Goal: Use online tool/utility: Utilize a website feature to perform a specific function

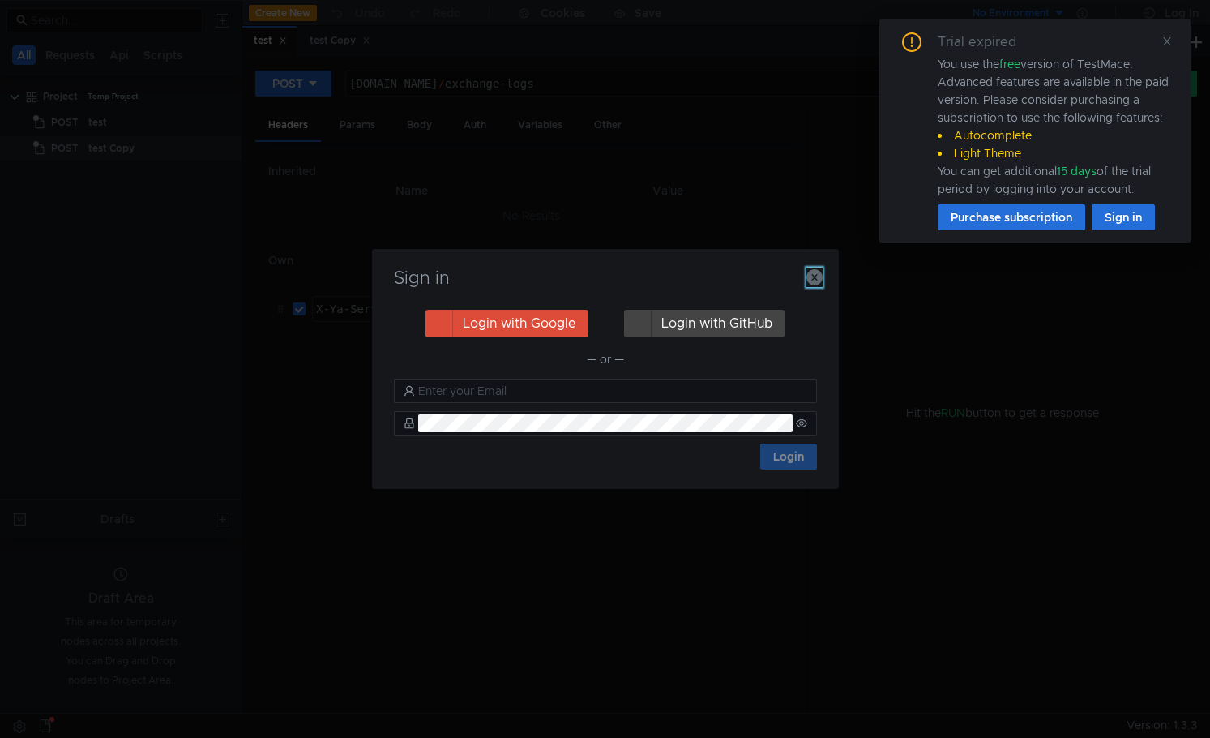
click at [814, 278] on icon "button" at bounding box center [815, 277] width 16 height 16
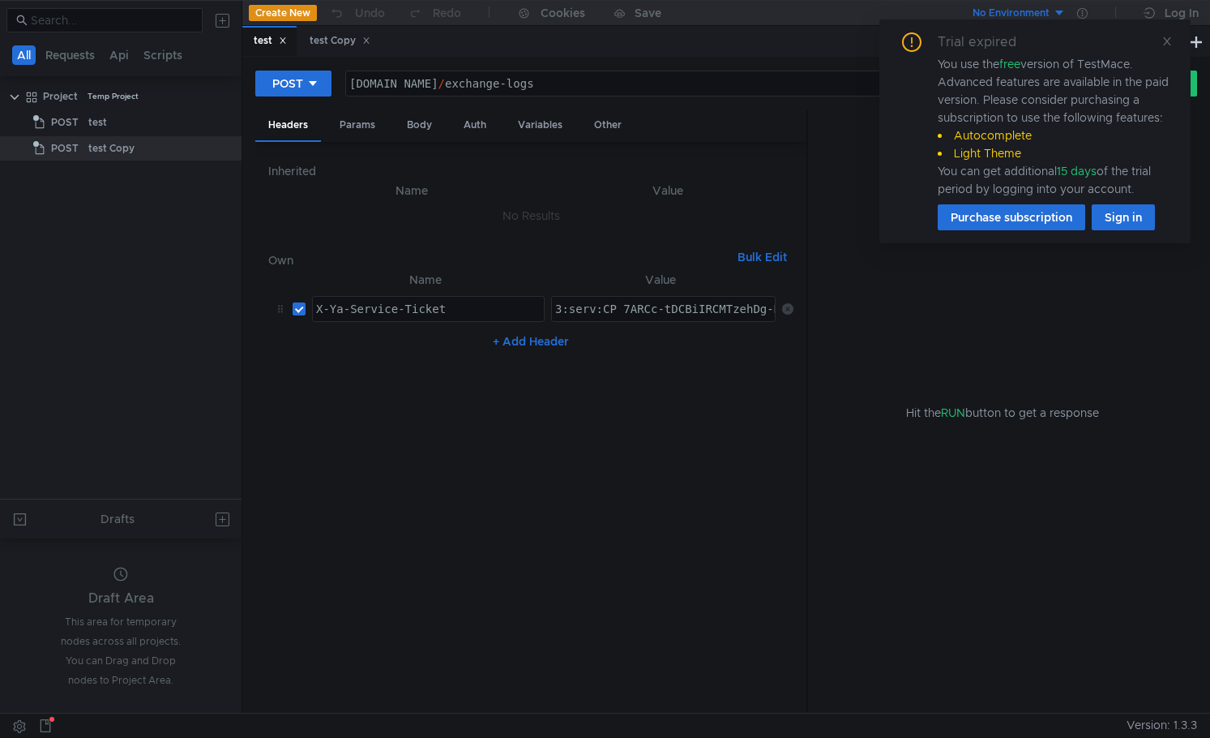
type textarea "X-Ya-Service-Ticket"
drag, startPoint x: 330, startPoint y: 309, endPoint x: 353, endPoint y: 313, distance: 23.1
click at [315, 311] on div "X-Ya-Service-Ticket" at bounding box center [428, 321] width 231 height 39
type textarea "3:serv:CP_7ARCc-tDCBiIRCMTzehDg-HwgvIbmkaXU_gE:DgGsIFMv4Px6-aFs_j2Q3SRT7ackc5-O…"
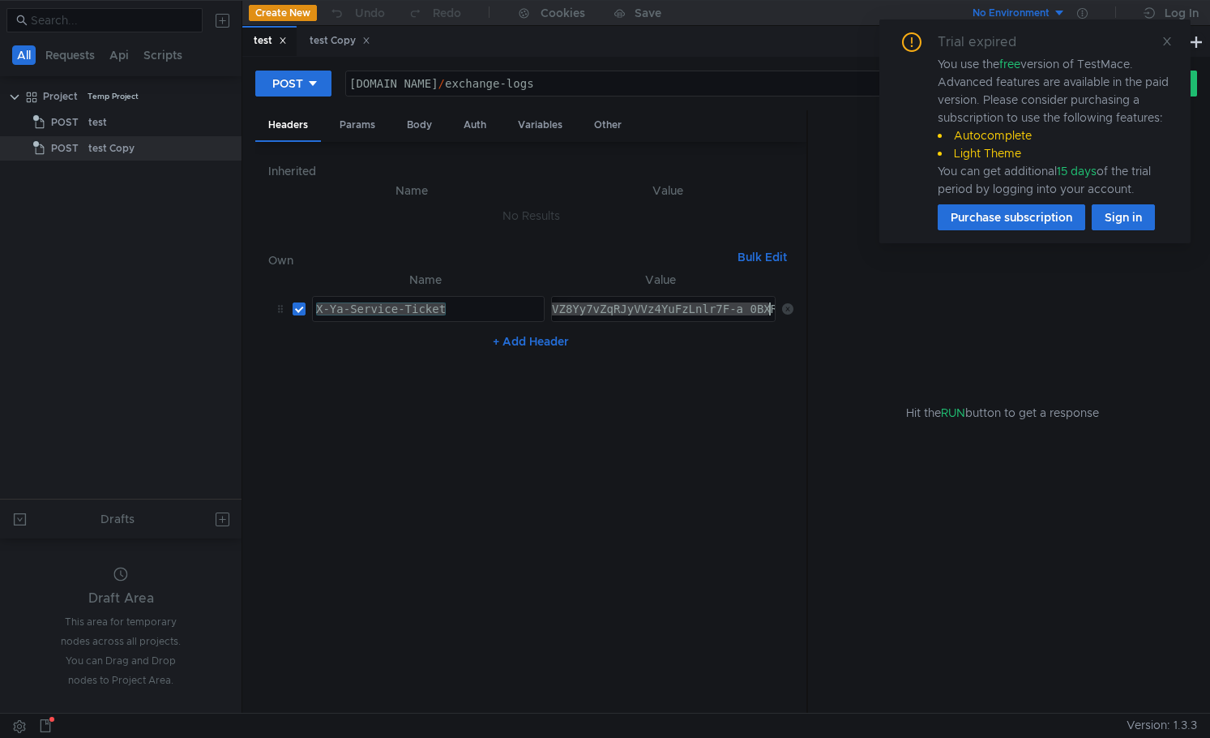
drag, startPoint x: 615, startPoint y: 306, endPoint x: 843, endPoint y: 306, distance: 227.8
click at [843, 306] on as-split "Headers Params Body Auth Variables Other Inherited Name Value No Results Own Bu…" at bounding box center [726, 412] width 942 height 604
click at [478, 302] on div "X-Ya-Service-Ticket" at bounding box center [428, 321] width 231 height 39
click at [691, 85] on div "[DOMAIN_NAME] / exchange-logs" at bounding box center [715, 96] width 738 height 39
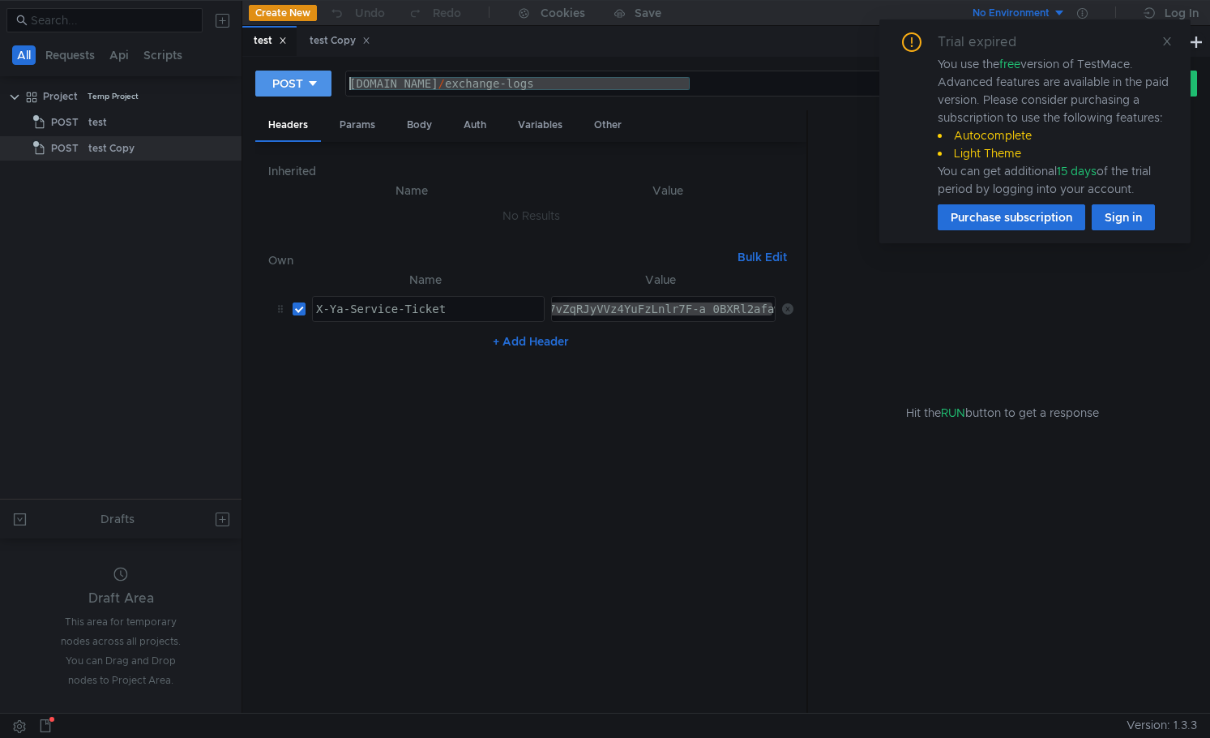
drag, startPoint x: 735, startPoint y: 86, endPoint x: 296, endPoint y: 88, distance: 438.6
click at [296, 88] on div "POST [DOMAIN_NAME][URL] [DOMAIN_NAME] / exchange-logs ההההההההההההההההההההההההה…" at bounding box center [676, 84] width 843 height 28
click at [1172, 44] on icon at bounding box center [1167, 41] width 11 height 11
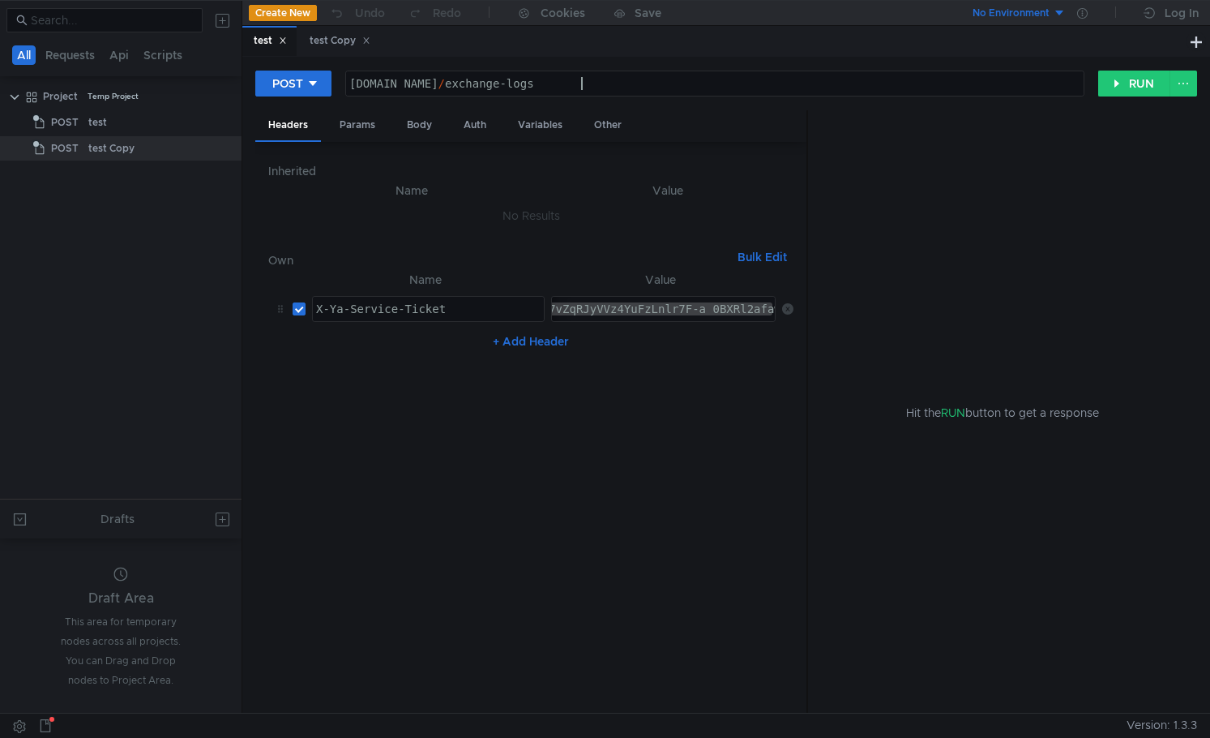
click at [585, 86] on div "[DOMAIN_NAME] / exchange-logs" at bounding box center [715, 96] width 738 height 39
drag, startPoint x: 596, startPoint y: 82, endPoint x: 274, endPoint y: 81, distance: 321.9
click at [274, 81] on div "POST [DOMAIN_NAME][URL] [DOMAIN_NAME] / exchange-logs ההההההההההההההההההההההההה…" at bounding box center [676, 84] width 843 height 28
paste textarea "nm6knsx44tpqryox.klg"
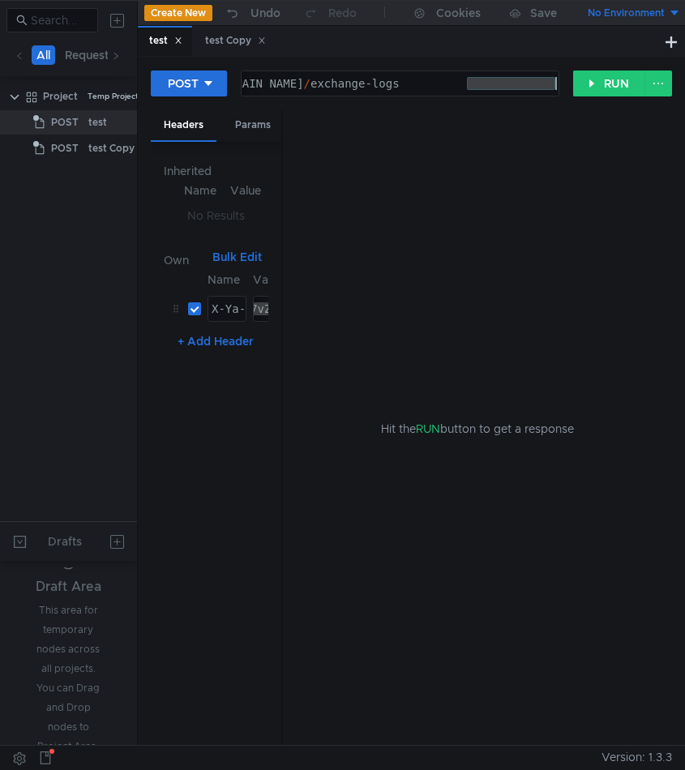
drag, startPoint x: 496, startPoint y: 83, endPoint x: 674, endPoint y: 78, distance: 177.6
click at [674, 78] on div "POST [DOMAIN_NAME][URL] [DOMAIN_NAME] / exchange-logs ההההההההההההההההההההההההה…" at bounding box center [411, 401] width 547 height 688
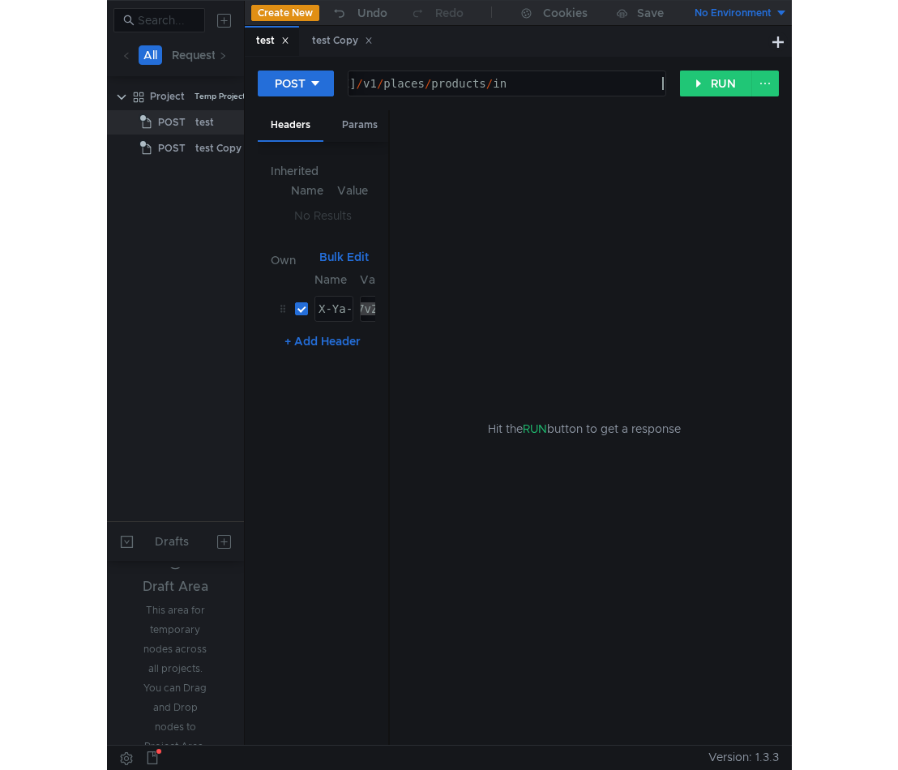
scroll to position [0, 28]
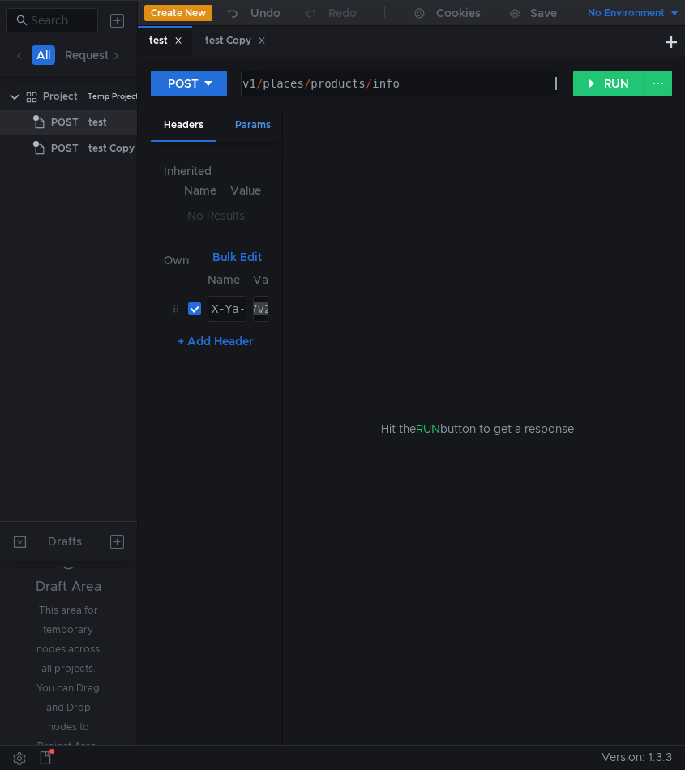
type textarea "[DOMAIN_NAME][URL]"
click at [257, 118] on div "Params" at bounding box center [253, 125] width 62 height 30
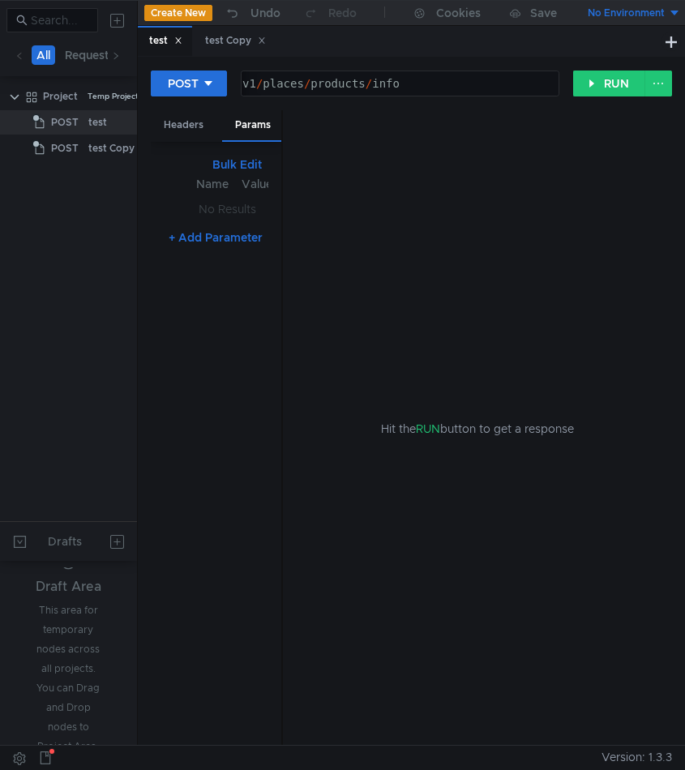
drag, startPoint x: 282, startPoint y: 203, endPoint x: 496, endPoint y: 177, distance: 215.6
click at [542, 178] on as-split "Headers Params Body Auth Variables Other Bulk Edit XXXXXXXXXXXXXXXXXXXXXXXXXXXX…" at bounding box center [411, 428] width 521 height 636
click at [280, 216] on div "Bulk Edit XXXXXXXXXXXXXXXXXXXXXXXXXXXXXXXXXXXXXXXXXXXXXXXXXXXXXXXXXXXXXXXXXXXXX…" at bounding box center [216, 444] width 131 height 604
drag, startPoint x: 281, startPoint y: 216, endPoint x: 535, endPoint y: 190, distance: 255.2
click at [535, 190] on as-split "Headers Params Body Auth Variables Other Bulk Edit XXXXXXXXXXXXXXXXXXXXXXXXXXXX…" at bounding box center [411, 428] width 521 height 636
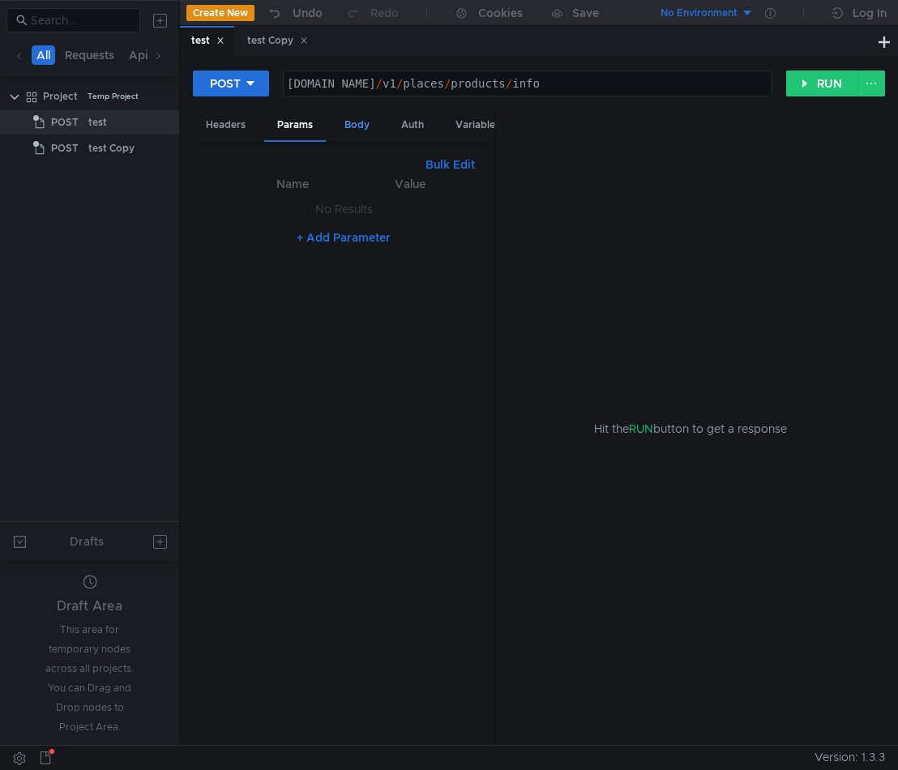
click at [358, 121] on div "Body" at bounding box center [357, 125] width 51 height 30
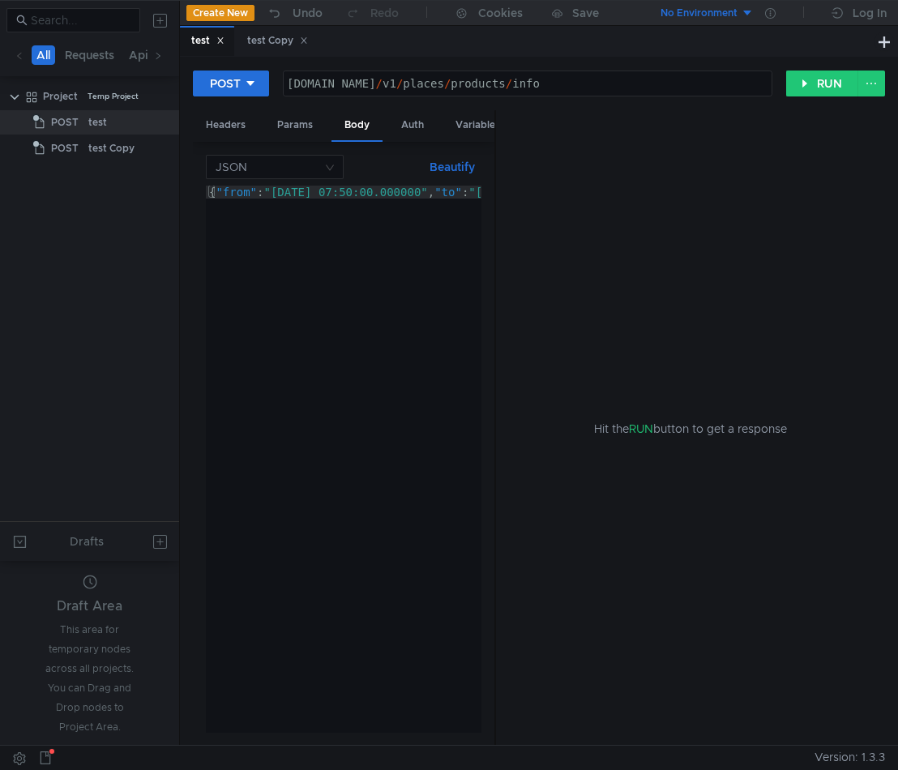
click at [325, 271] on div "{ "from" : "[DATE] 07:50:00.000000" , "to" : "[DATE] 15:03:00.000000" , "placeI…" at bounding box center [621, 472] width 831 height 573
paste textarea ""filter_products_by_labels": true"
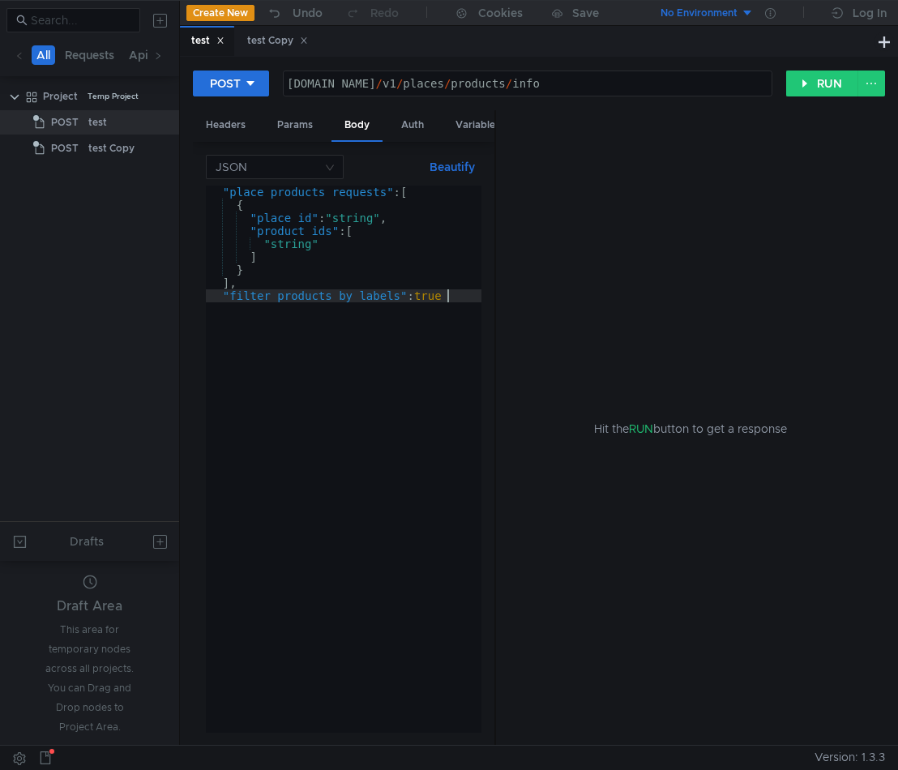
click at [358, 221] on div ""place_products_requests" : [ { "place_id" : "string" , "product_ids" : [ "stri…" at bounding box center [344, 472] width 276 height 573
paste textarea ""filter_products_by_labels": true"
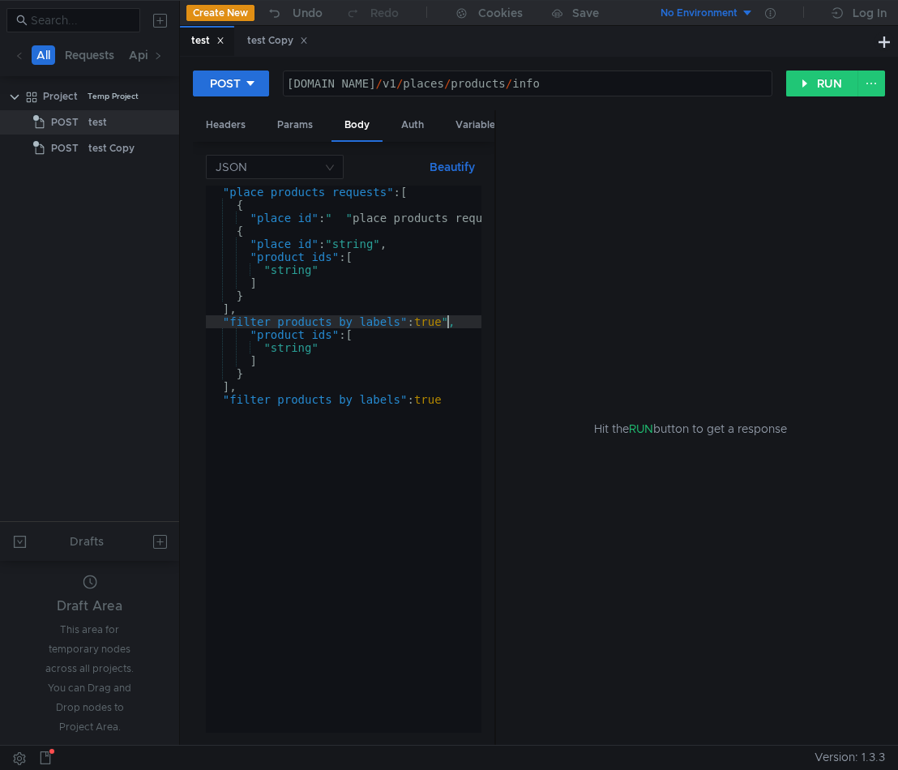
scroll to position [0, 65]
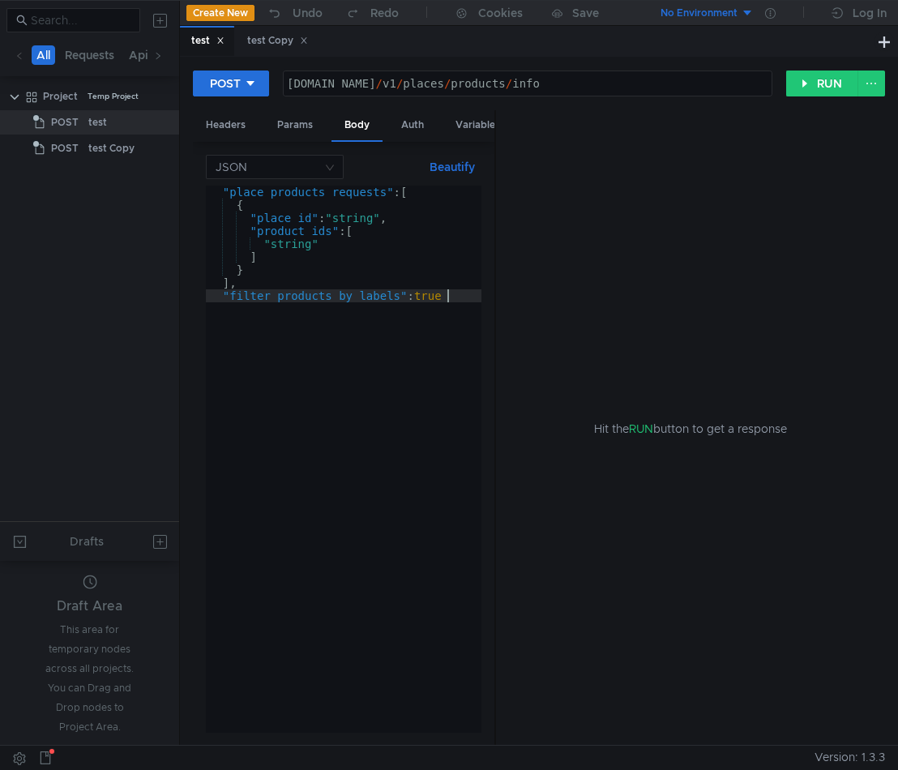
click at [353, 220] on div ""place_products_requests" : [ { "place_id" : "string" , "product_ids" : [ "stri…" at bounding box center [344, 472] width 276 height 573
paste textarea "428093"
click at [298, 250] on div ""place_products_requests" : [ { "place_id" : "428093" , "product_ids" : [ "stri…" at bounding box center [344, 472] width 276 height 573
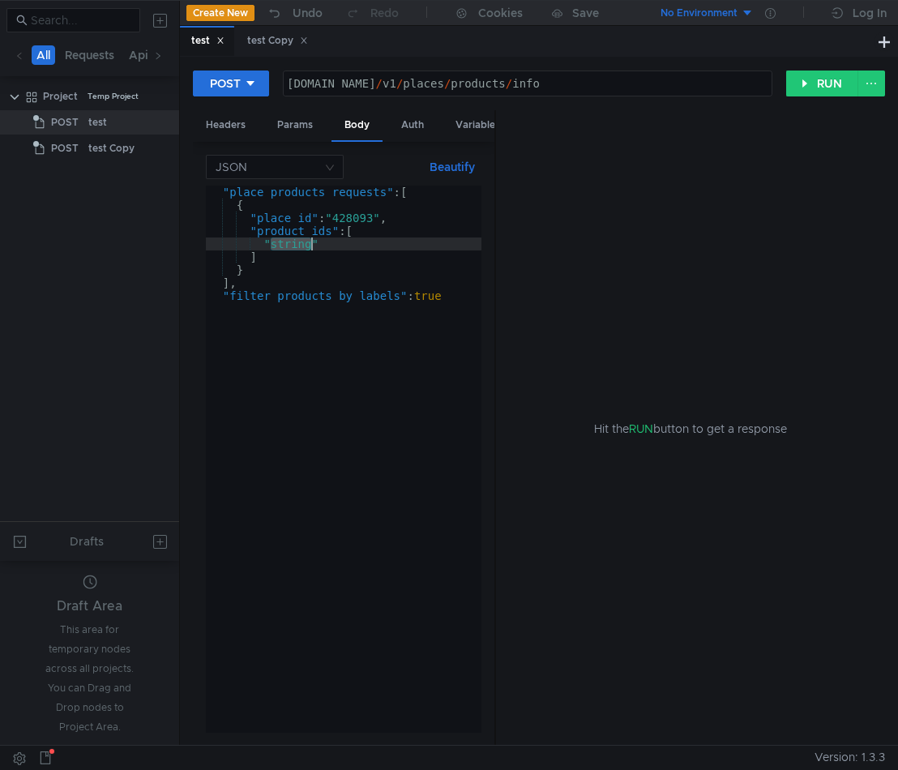
paste textarea "0b950a24-2d60-47c5-b08a-f2edcb32e19c"
type textarea ""0b950a24-2d60-47c5-b08a-f2edcb32e19c""
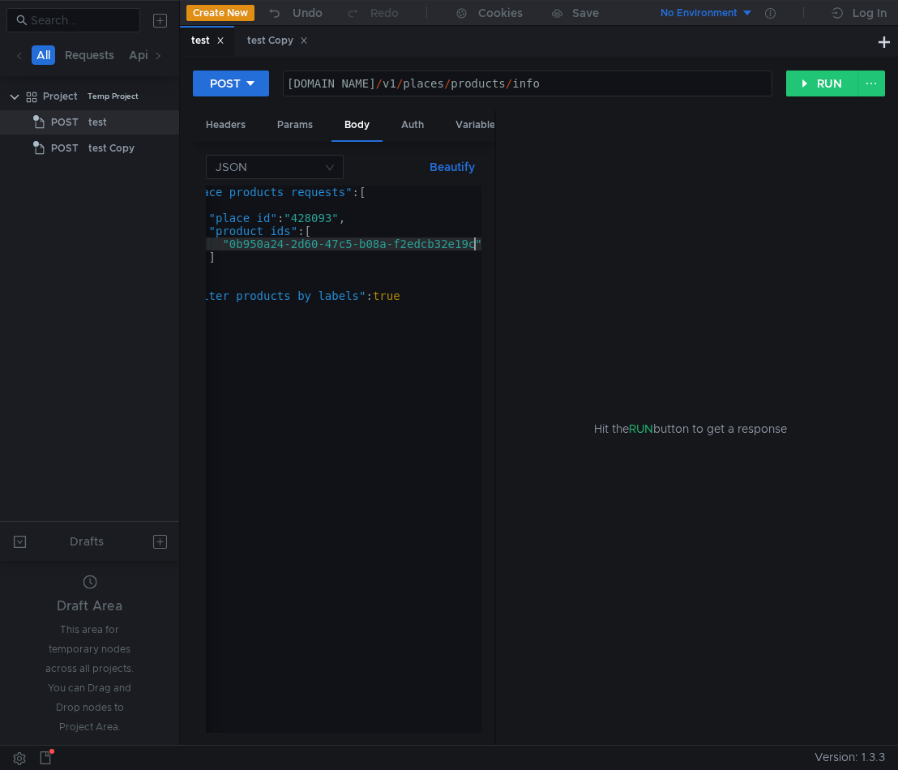
scroll to position [0, 41]
click at [240, 127] on div "Headers" at bounding box center [226, 125] width 66 height 30
